Goal: Use online tool/utility: Utilize a website feature to perform a specific function

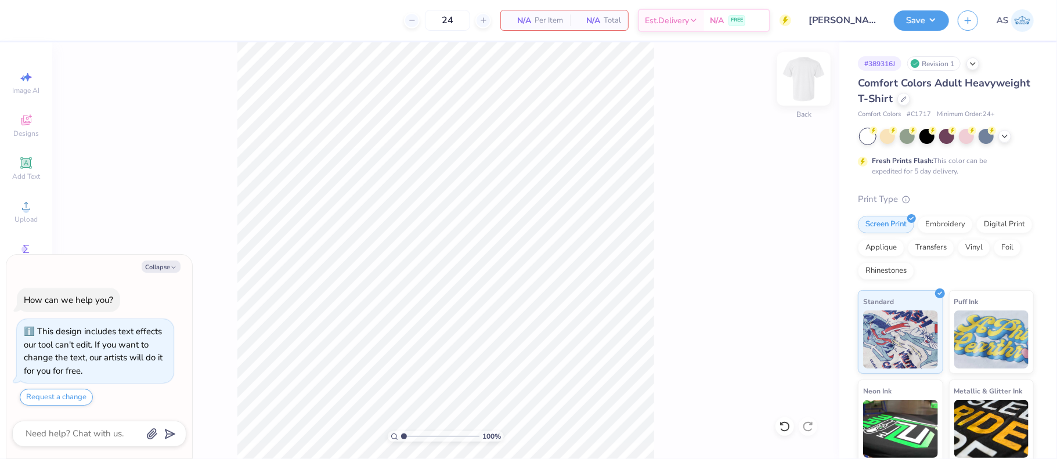
click at [808, 75] on img at bounding box center [804, 79] width 46 height 46
type textarea "x"
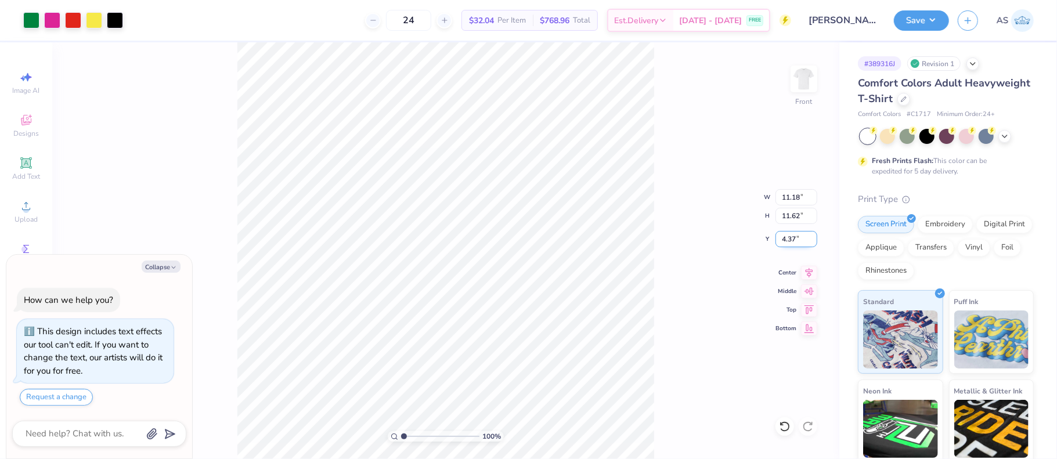
drag, startPoint x: 795, startPoint y: 237, endPoint x: 782, endPoint y: 237, distance: 13.4
click at [782, 237] on input "4.37" at bounding box center [796, 239] width 42 height 16
drag, startPoint x: 781, startPoint y: 196, endPoint x: 799, endPoint y: 196, distance: 17.4
click at [799, 196] on input "11.18" at bounding box center [796, 197] width 42 height 16
type input "12.59"
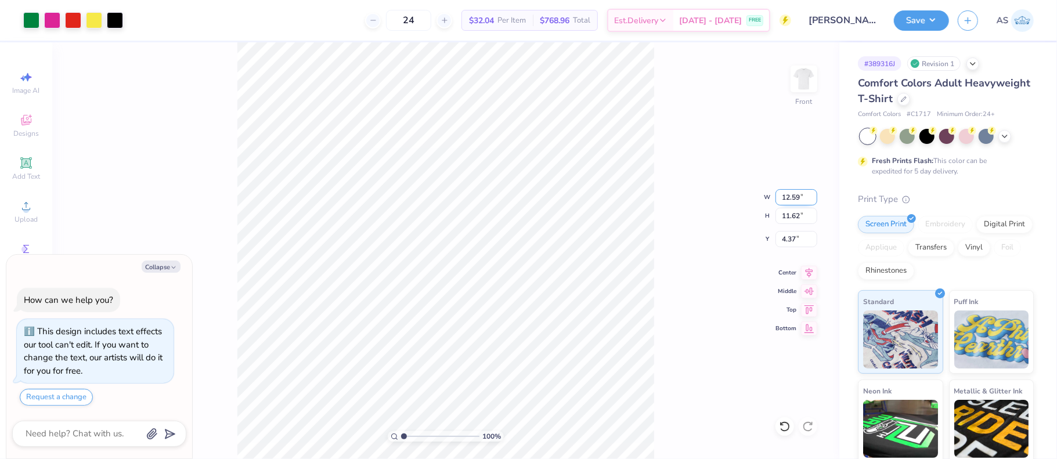
type textarea "x"
type input "13.08"
type input "3.64"
type input "12.50"
type textarea "x"
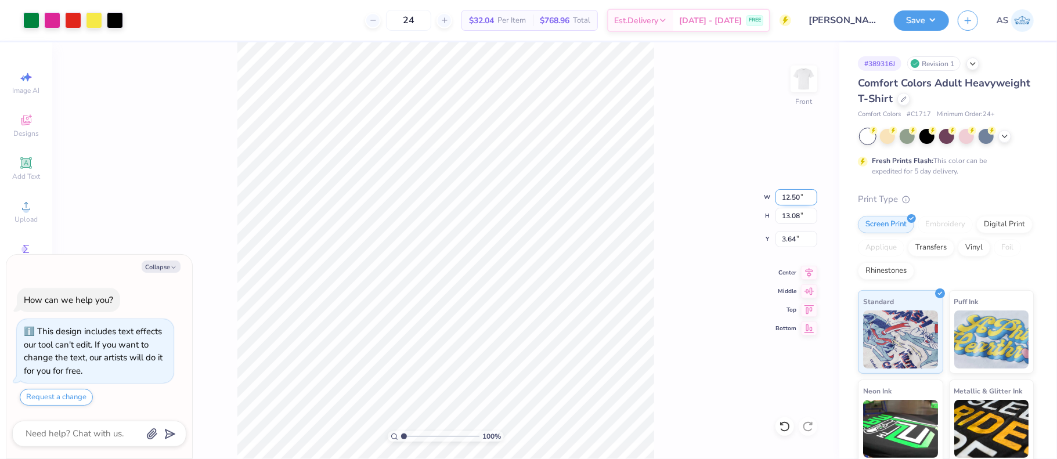
type input "12.99"
drag, startPoint x: 795, startPoint y: 239, endPoint x: 780, endPoint y: 238, distance: 15.1
click at [780, 238] on input "3.69" at bounding box center [796, 239] width 42 height 16
type input "3"
type textarea "x"
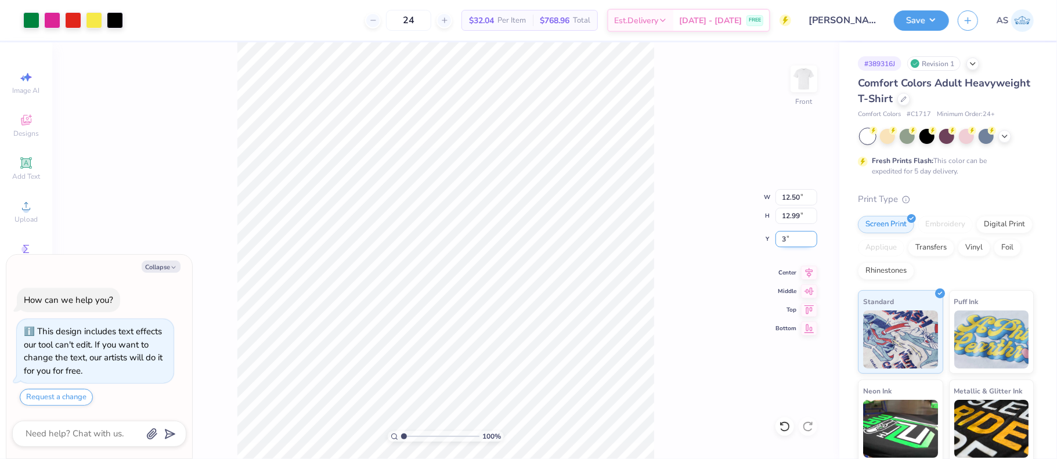
type input "3.00"
click at [804, 84] on img at bounding box center [804, 79] width 46 height 46
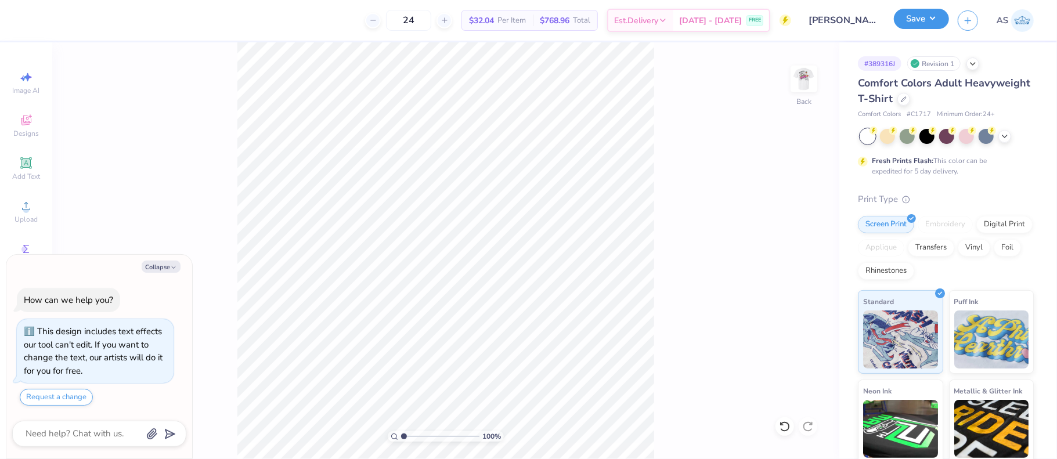
click at [935, 24] on button "Save" at bounding box center [921, 19] width 55 height 20
type textarea "x"
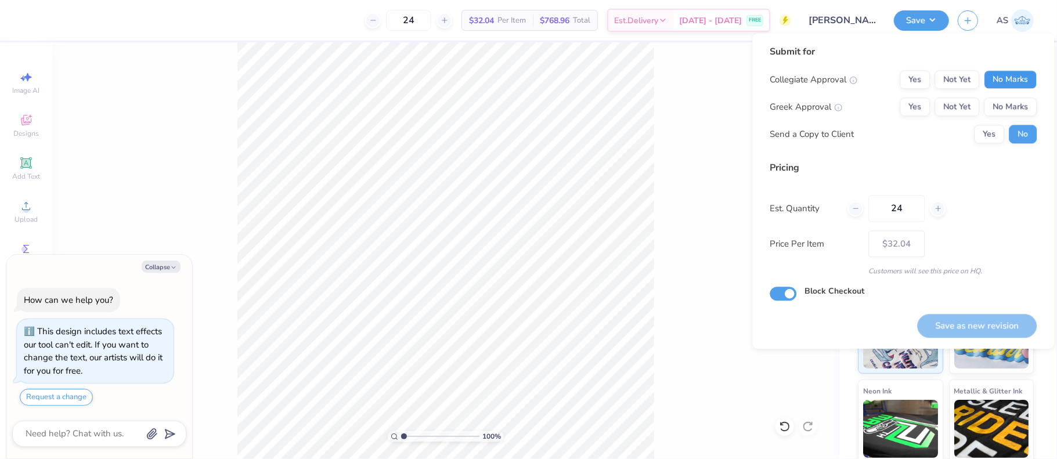
click at [1006, 73] on button "No Marks" at bounding box center [1010, 79] width 53 height 19
click at [965, 106] on button "Not Yet" at bounding box center [957, 107] width 45 height 19
click at [969, 320] on button "Save as new revision" at bounding box center [977, 326] width 120 height 24
type input "$32.04"
type textarea "x"
